Goal: Navigation & Orientation: Find specific page/section

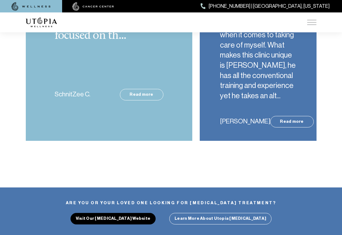
scroll to position [2604, 0]
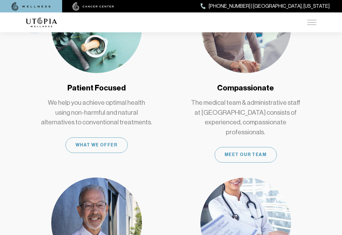
scroll to position [0, 0]
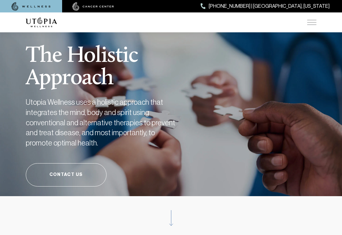
click at [309, 21] on img at bounding box center [311, 22] width 9 height 5
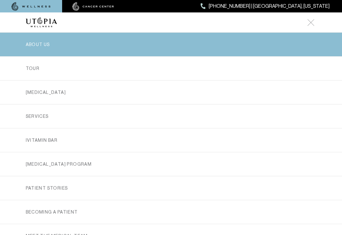
click at [44, 50] on link "ABOUT US" at bounding box center [171, 45] width 291 height 24
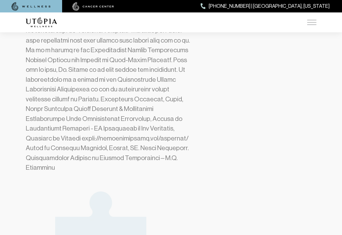
scroll to position [344, 0]
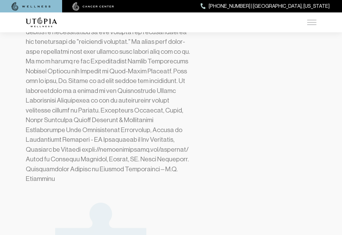
click at [314, 23] on img at bounding box center [311, 22] width 9 height 5
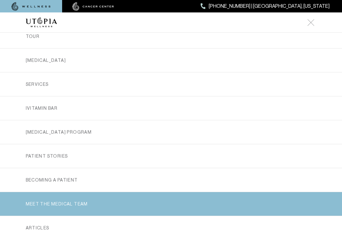
scroll to position [39, 0]
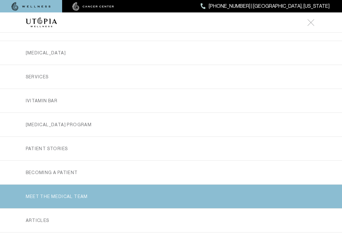
click at [165, 202] on link "MEET THE MEDICAL TEAM" at bounding box center [171, 197] width 291 height 24
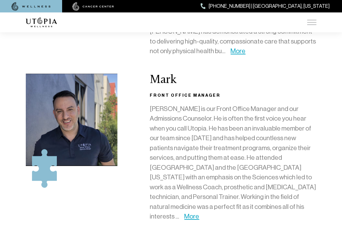
scroll to position [386, 0]
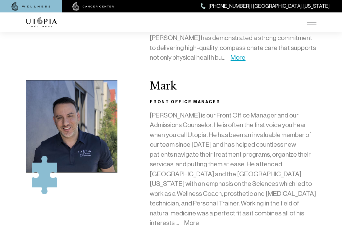
click at [188, 219] on link "More" at bounding box center [191, 222] width 15 height 7
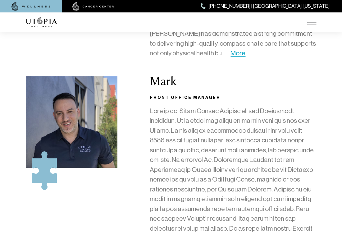
scroll to position [392, 0]
